Goal: Task Accomplishment & Management: Manage account settings

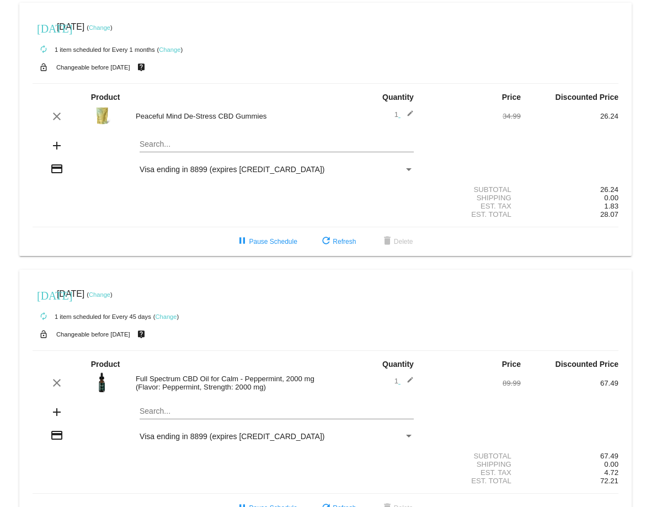
click at [172, 48] on link "Change" at bounding box center [170, 49] width 22 height 7
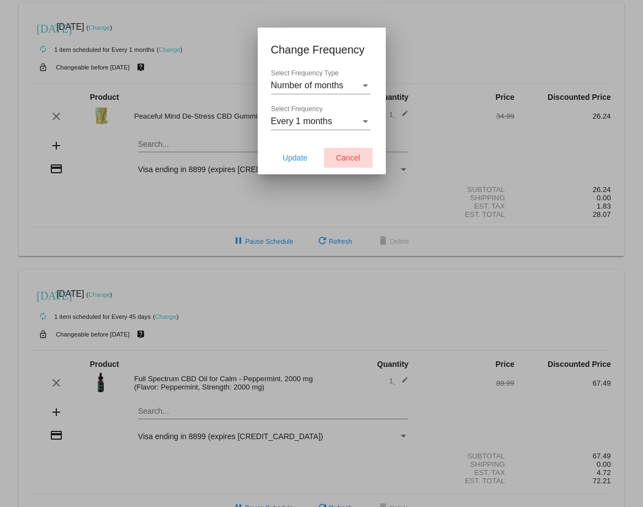
click at [330, 160] on button "Cancel" at bounding box center [348, 158] width 49 height 20
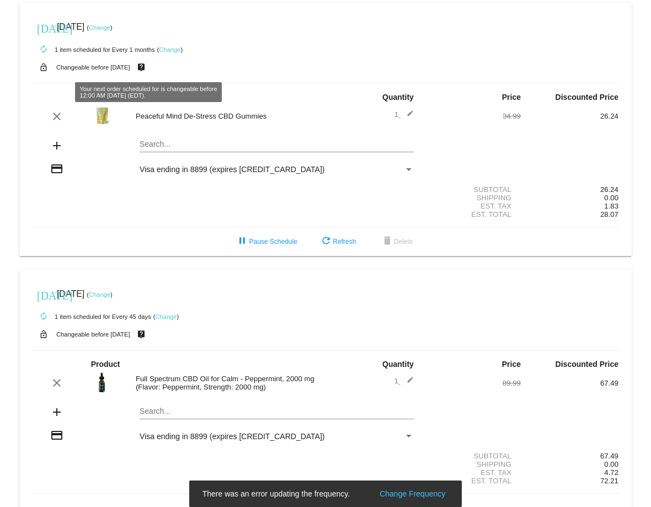
click at [148, 70] on mat-icon "live_help" at bounding box center [141, 67] width 13 height 14
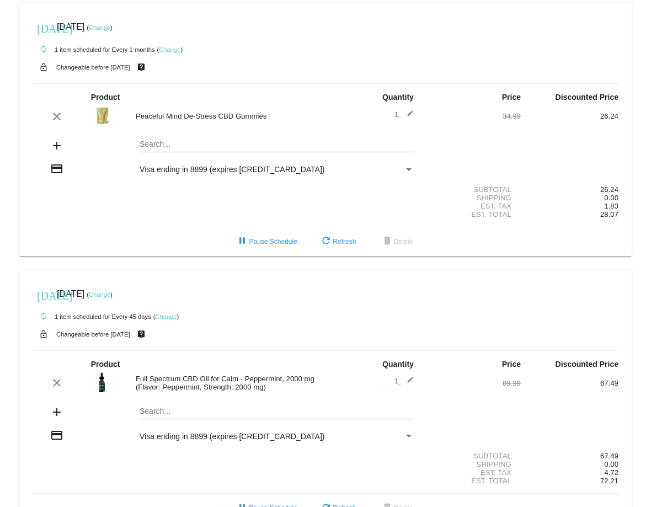
click at [110, 29] on link "Change" at bounding box center [100, 27] width 22 height 7
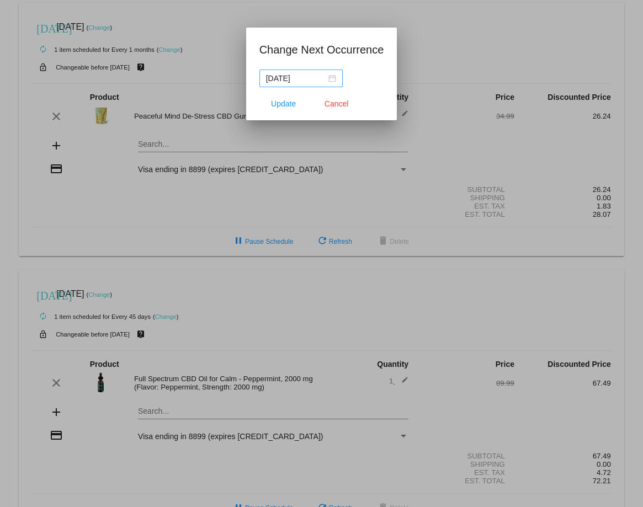
click at [330, 81] on div "[DATE]" at bounding box center [301, 78] width 70 height 12
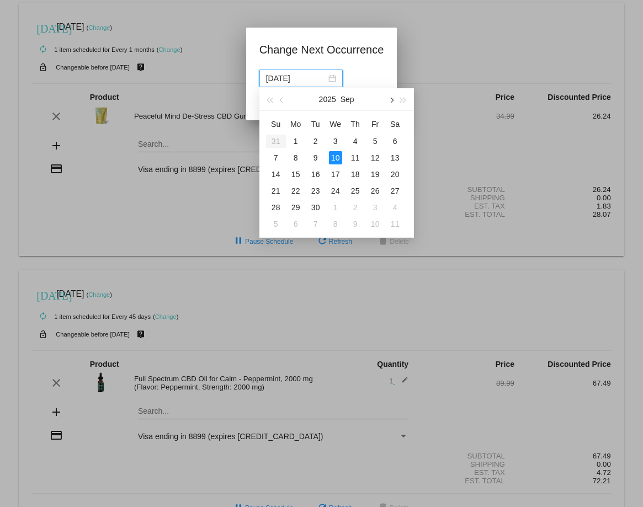
click at [391, 100] on span "button" at bounding box center [391, 101] width 6 height 6
click at [379, 158] on div "10" at bounding box center [375, 157] width 13 height 13
type input "[DATE]"
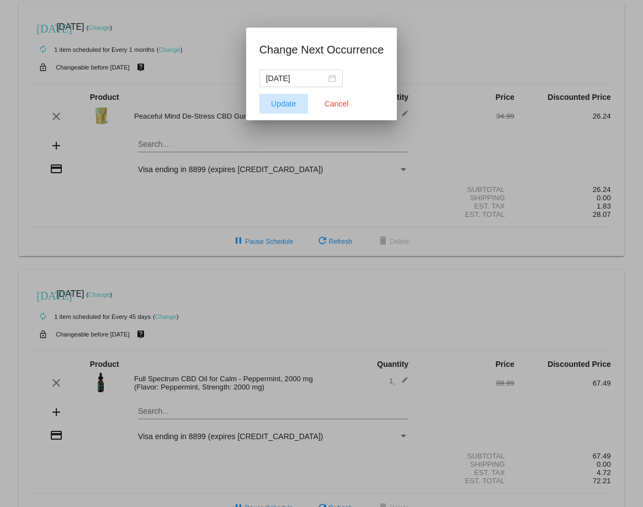
click at [283, 102] on span "Update" at bounding box center [283, 103] width 25 height 9
